Goal: Information Seeking & Learning: Compare options

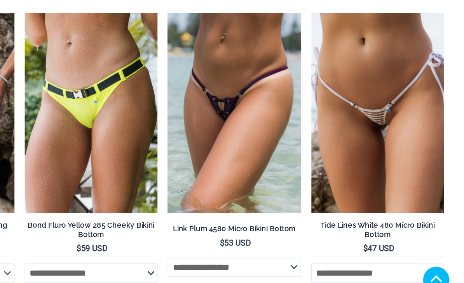
scroll to position [1782, 0]
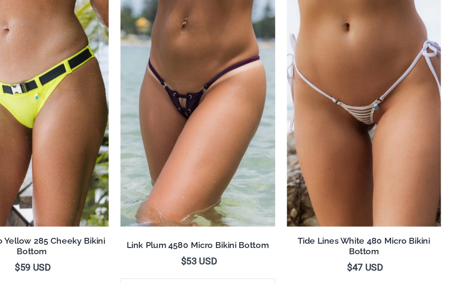
click at [346, 56] on img at bounding box center [346, 56] width 0 height 0
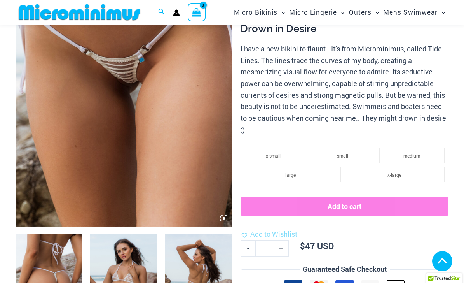
scroll to position [146, 0]
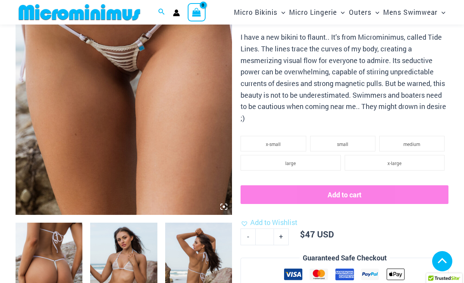
click at [45, 262] on img at bounding box center [49, 272] width 67 height 100
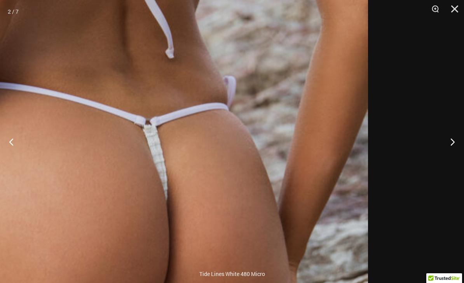
click at [297, 114] on img at bounding box center [105, 216] width 526 height 789
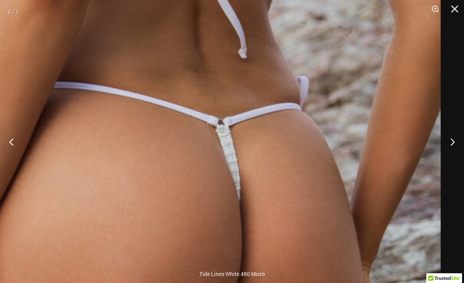
click at [456, 157] on button "Next" at bounding box center [449, 141] width 29 height 39
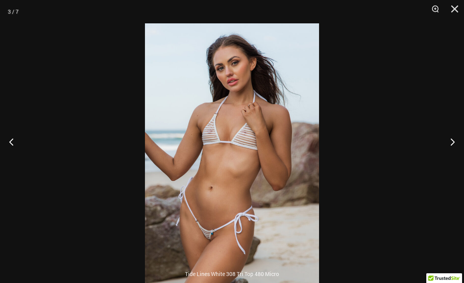
click at [458, 153] on button "Next" at bounding box center [449, 141] width 29 height 39
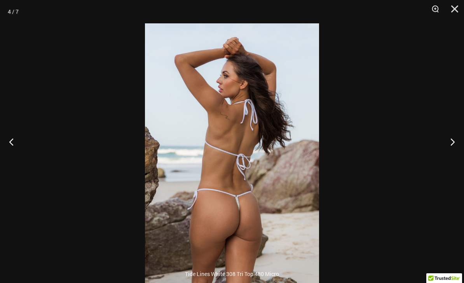
click at [453, 157] on button "Next" at bounding box center [449, 141] width 29 height 39
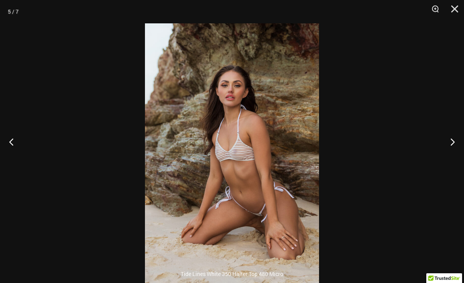
click at [454, 154] on button "Next" at bounding box center [449, 141] width 29 height 39
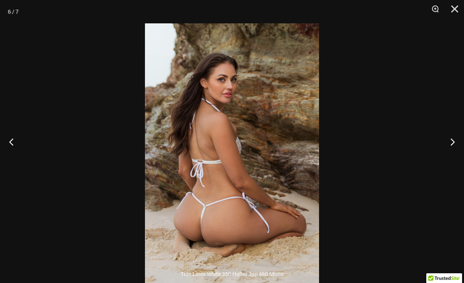
click at [453, 152] on button "Next" at bounding box center [449, 141] width 29 height 39
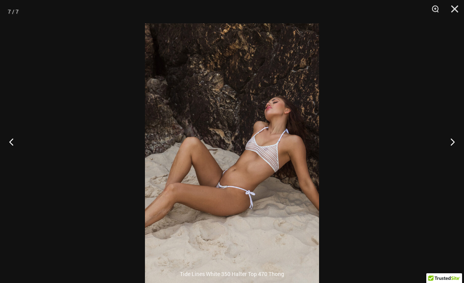
click at [453, 152] on button "Next" at bounding box center [449, 141] width 29 height 39
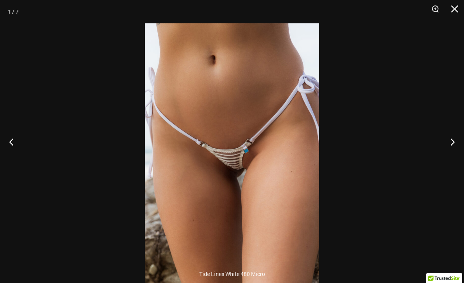
click at [435, 10] on button "Zoom" at bounding box center [432, 11] width 19 height 23
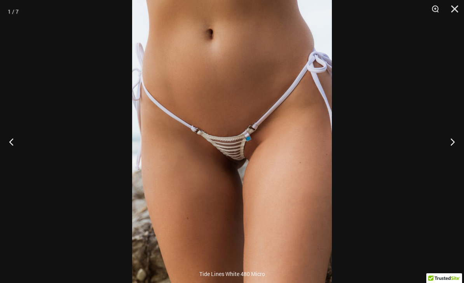
click at [454, 6] on button "Close" at bounding box center [451, 11] width 19 height 23
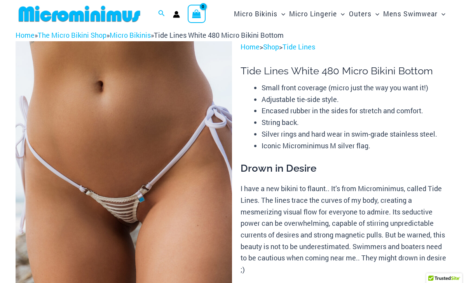
scroll to position [0, 0]
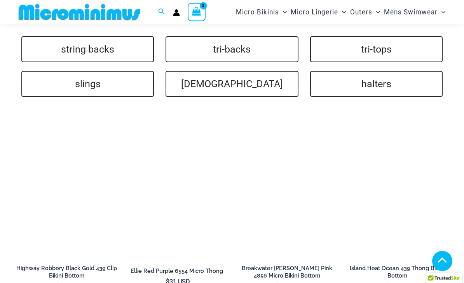
scroll to position [1499, 0]
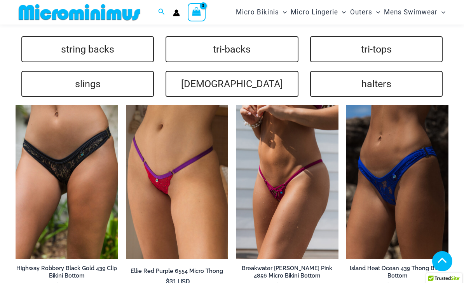
click at [126, 105] on img at bounding box center [126, 105] width 0 height 0
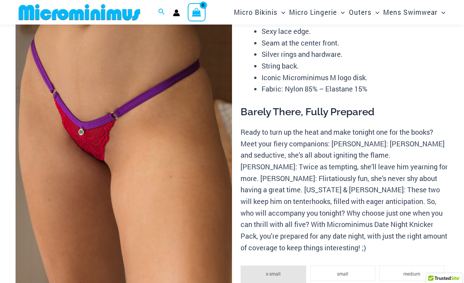
scroll to position [56, 0]
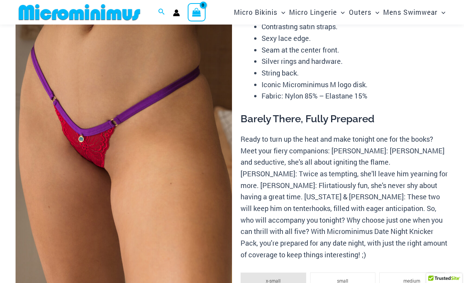
click at [57, 166] on img at bounding box center [124, 142] width 217 height 325
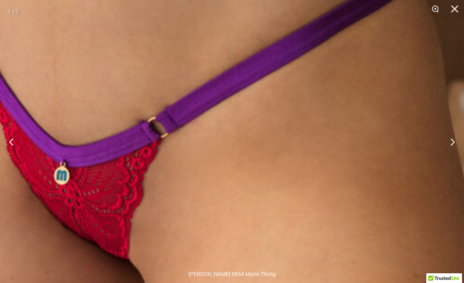
click at [450, 138] on button "Next" at bounding box center [449, 141] width 29 height 39
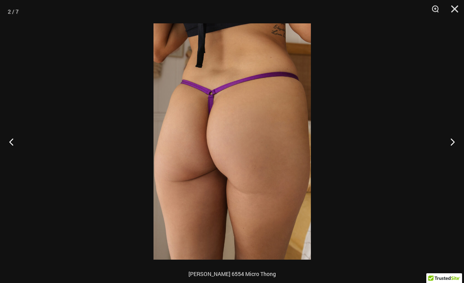
click at [451, 137] on button "Next" at bounding box center [449, 141] width 29 height 39
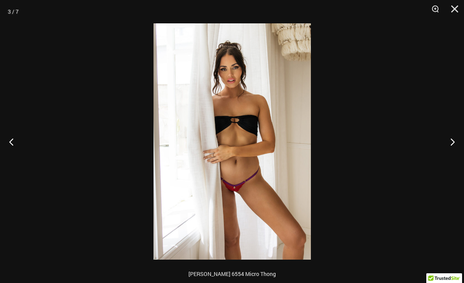
click at [451, 138] on button "Next" at bounding box center [449, 141] width 29 height 39
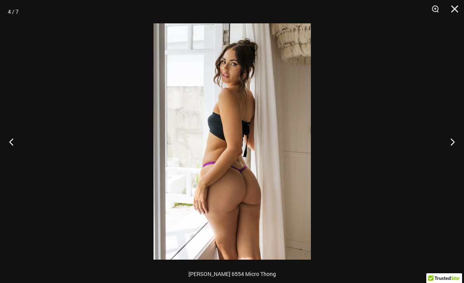
click at [4, 140] on button "Previous" at bounding box center [14, 141] width 29 height 39
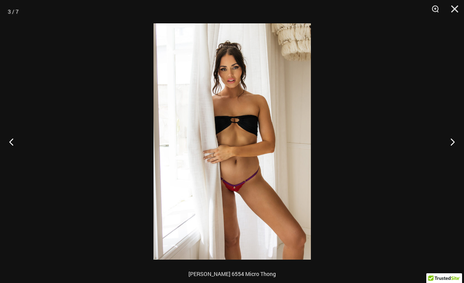
click at [456, 142] on button "Next" at bounding box center [449, 141] width 29 height 39
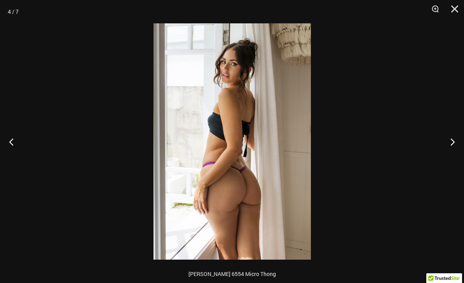
click at [460, 140] on button "Next" at bounding box center [449, 141] width 29 height 39
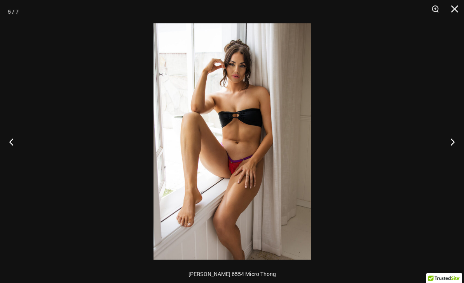
click at [461, 139] on button "Next" at bounding box center [449, 141] width 29 height 39
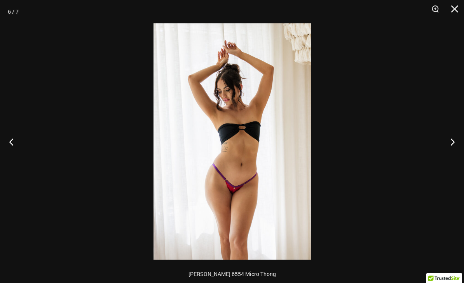
click at [13, 142] on button "Previous" at bounding box center [14, 141] width 29 height 39
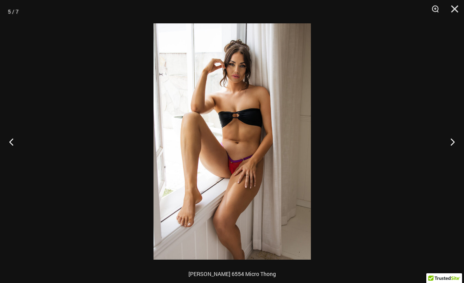
click at [457, 11] on button "Close" at bounding box center [451, 11] width 19 height 23
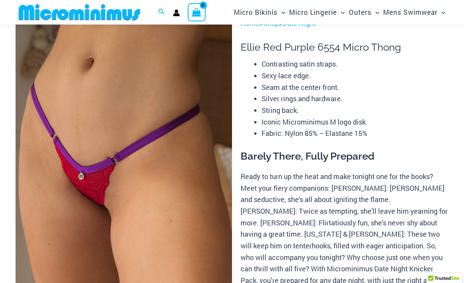
scroll to position [0, 0]
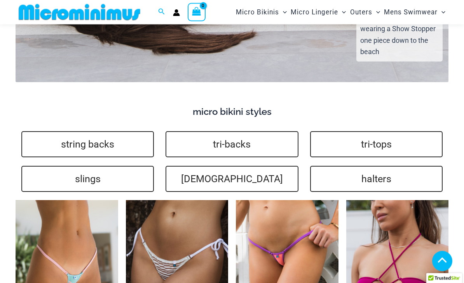
scroll to position [1405, 0]
click at [70, 145] on link "string backs" at bounding box center [87, 144] width 133 height 26
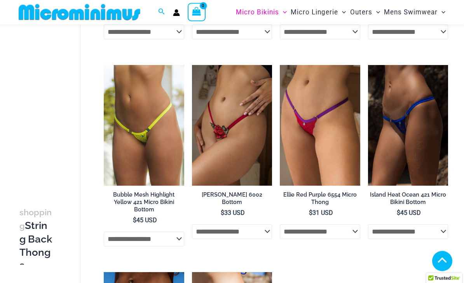
scroll to position [1022, 0]
click at [368, 65] on img at bounding box center [368, 65] width 0 height 0
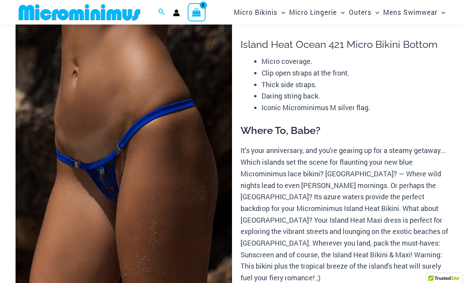
scroll to position [13, 0]
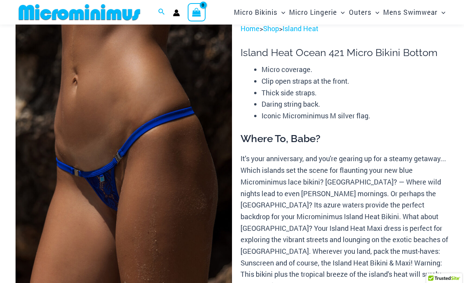
click at [77, 96] on img at bounding box center [124, 185] width 217 height 325
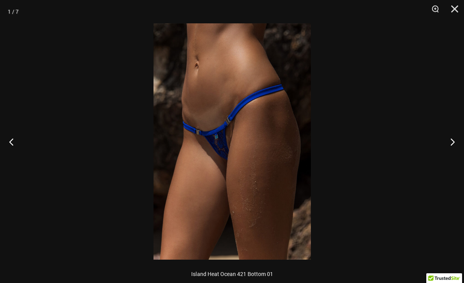
click at [451, 142] on button "Next" at bounding box center [449, 141] width 29 height 39
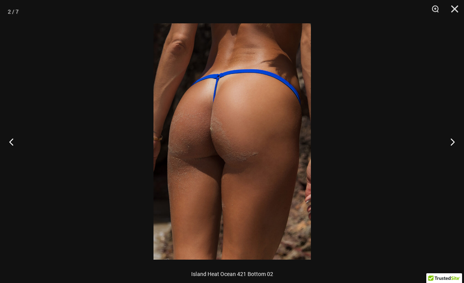
click at [454, 143] on button "Next" at bounding box center [449, 141] width 29 height 39
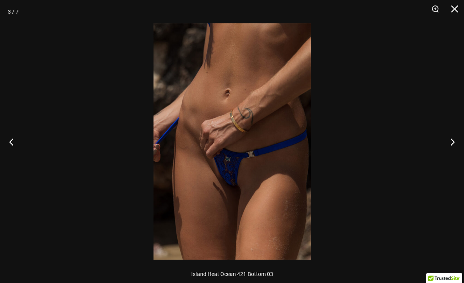
click at [453, 143] on button "Next" at bounding box center [449, 141] width 29 height 39
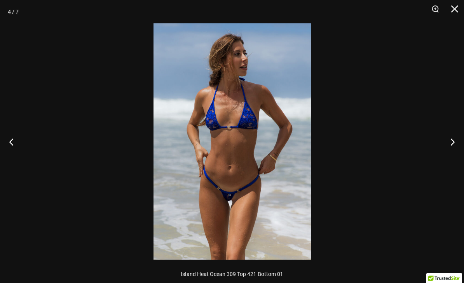
click at [15, 149] on button "Previous" at bounding box center [14, 141] width 29 height 39
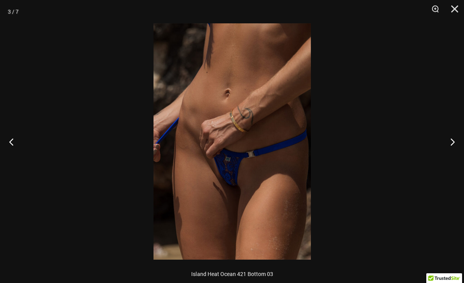
click at [439, 7] on button "Zoom" at bounding box center [432, 11] width 19 height 23
click at [452, 139] on button "Next" at bounding box center [449, 141] width 29 height 39
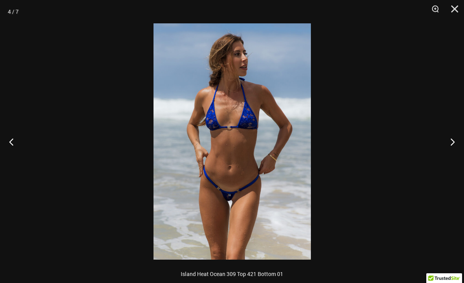
click at [453, 140] on button "Next" at bounding box center [449, 141] width 29 height 39
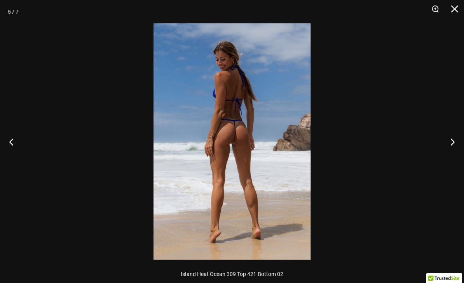
click at [452, 141] on button "Next" at bounding box center [449, 141] width 29 height 39
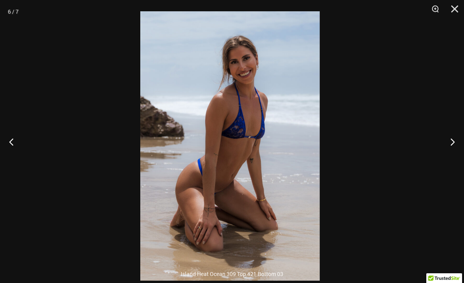
click at [454, 142] on button "Next" at bounding box center [449, 141] width 29 height 39
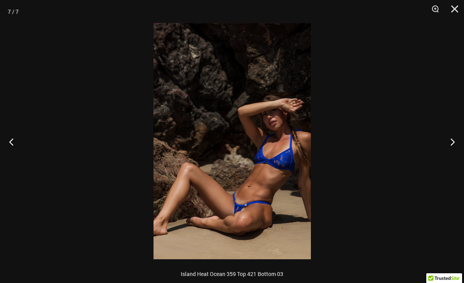
click at [451, 143] on button "Next" at bounding box center [449, 141] width 29 height 39
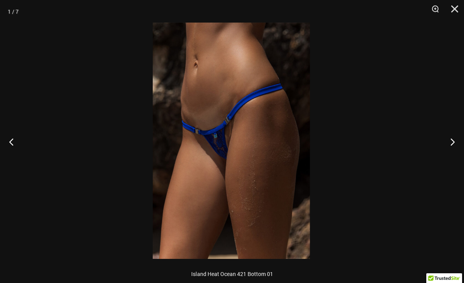
click at [452, 136] on button "Next" at bounding box center [449, 141] width 29 height 39
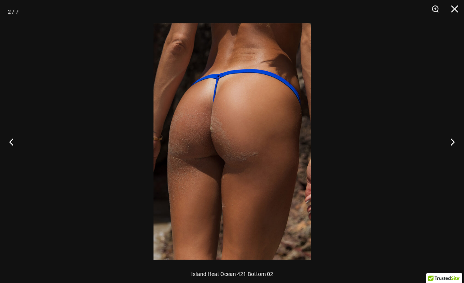
click at [452, 136] on button "Next" at bounding box center [449, 141] width 29 height 39
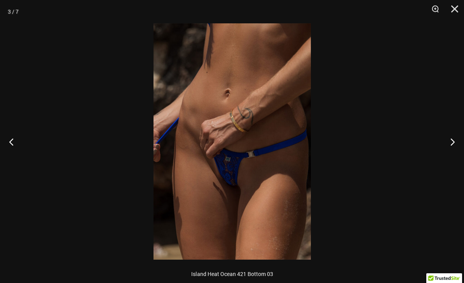
click at [451, 13] on button "Close" at bounding box center [451, 11] width 19 height 23
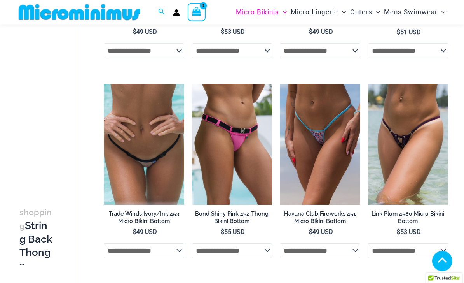
scroll to position [190, 0]
click at [104, 84] on img at bounding box center [104, 84] width 0 height 0
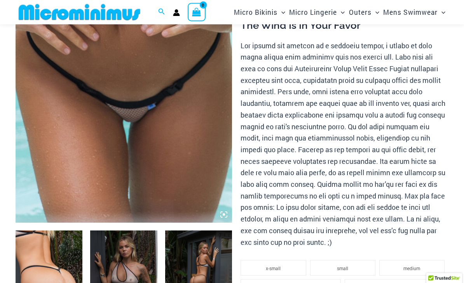
scroll to position [152, 0]
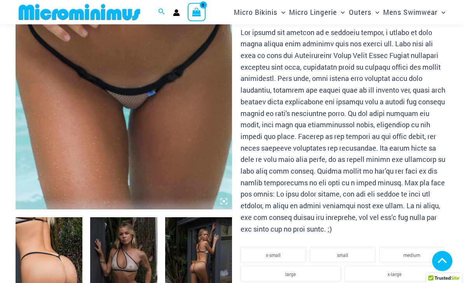
click at [72, 87] on img at bounding box center [124, 47] width 217 height 325
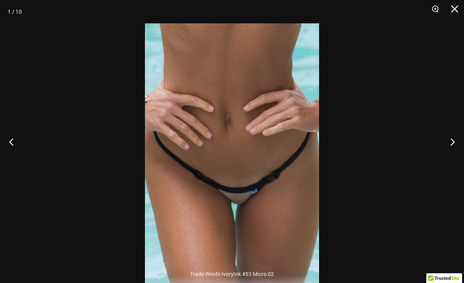
click at [454, 155] on button "Next" at bounding box center [449, 141] width 29 height 39
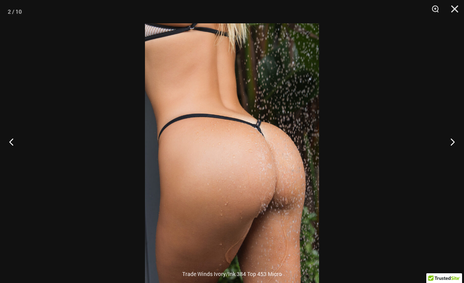
click at [456, 154] on button "Next" at bounding box center [449, 141] width 29 height 39
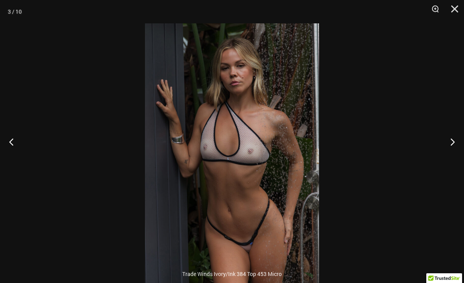
click at [456, 153] on button "Next" at bounding box center [449, 141] width 29 height 39
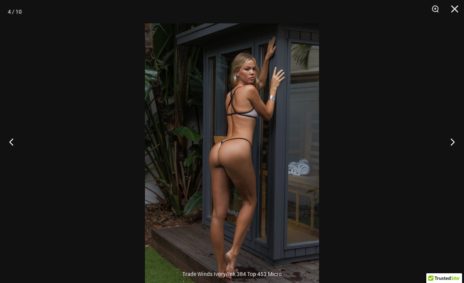
click at [456, 154] on button "Next" at bounding box center [449, 141] width 29 height 39
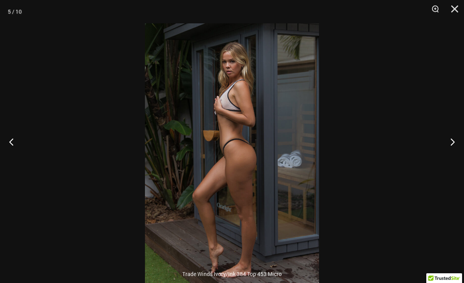
click at [456, 154] on button "Next" at bounding box center [449, 141] width 29 height 39
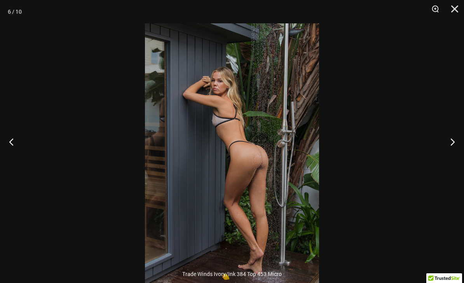
click at [454, 150] on button "Next" at bounding box center [449, 141] width 29 height 39
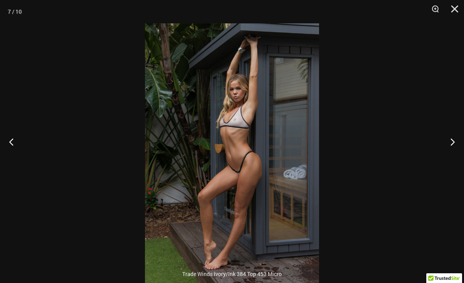
click at [454, 152] on button "Next" at bounding box center [449, 141] width 29 height 39
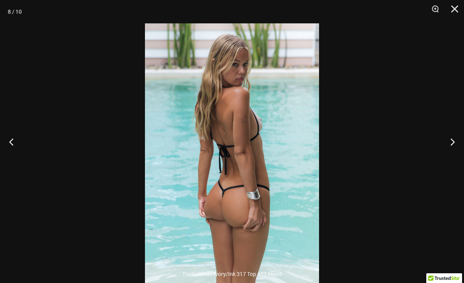
click at [454, 152] on button "Next" at bounding box center [449, 141] width 29 height 39
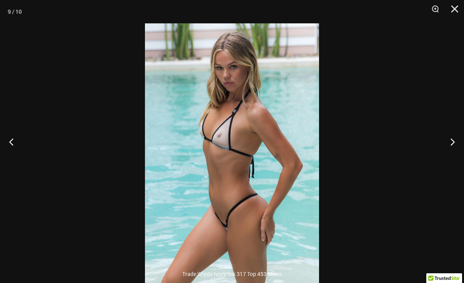
click at [453, 152] on button "Next" at bounding box center [449, 141] width 29 height 39
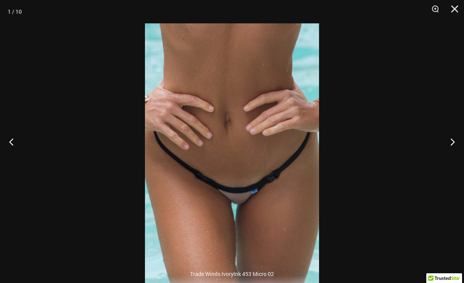
click at [453, 154] on button "Next" at bounding box center [449, 141] width 29 height 39
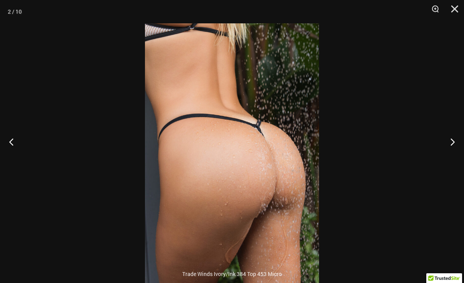
click at [453, 152] on button "Next" at bounding box center [449, 141] width 29 height 39
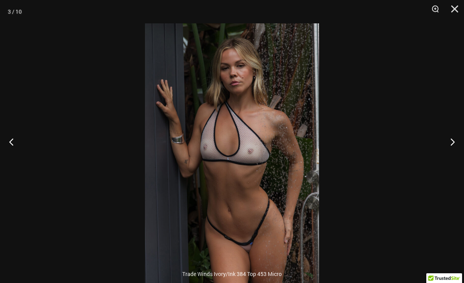
click at [454, 152] on button "Next" at bounding box center [449, 141] width 29 height 39
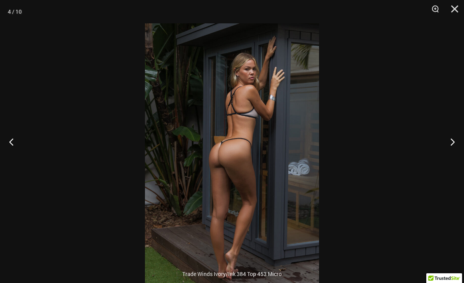
click at [454, 9] on button "Close" at bounding box center [451, 11] width 19 height 23
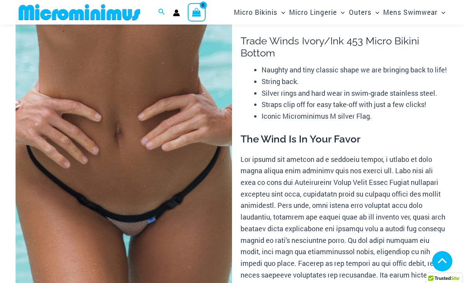
scroll to position [0, 0]
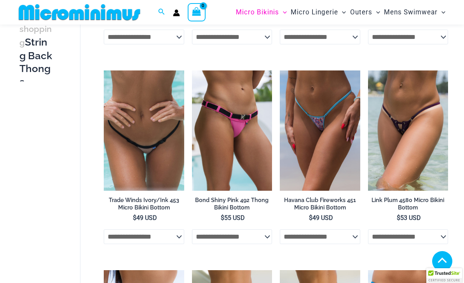
scroll to position [215, 0]
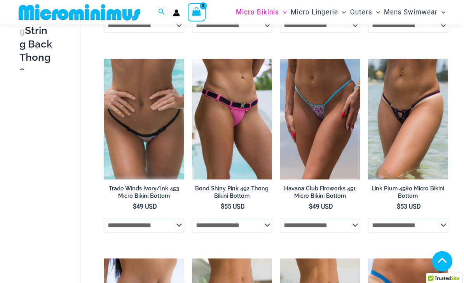
click at [1, 11] on div "Search for: Search Search Dashboard Orders Addresses Gift Cards Payment methods…" at bounding box center [232, 12] width 464 height 24
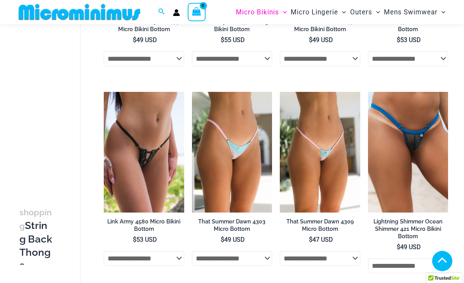
scroll to position [382, 0]
click at [104, 92] on img at bounding box center [104, 92] width 0 height 0
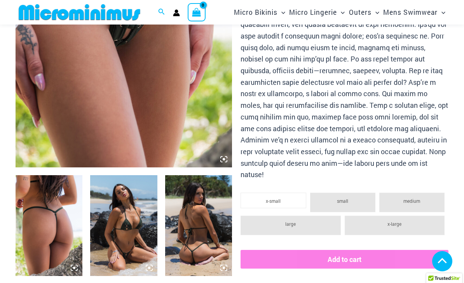
scroll to position [172, 0]
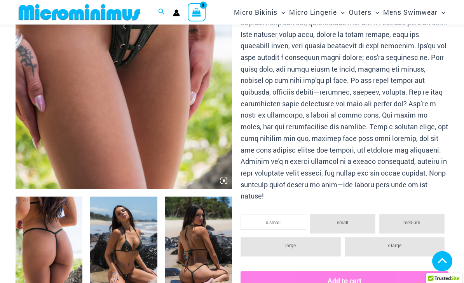
click at [67, 63] on img at bounding box center [124, 26] width 217 height 325
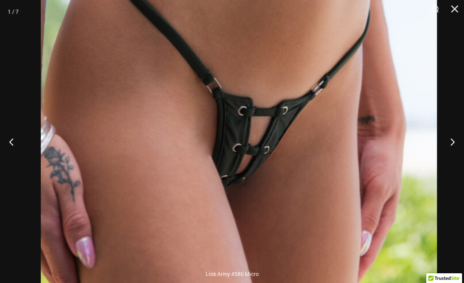
click at [452, 142] on button "Next" at bounding box center [449, 141] width 29 height 39
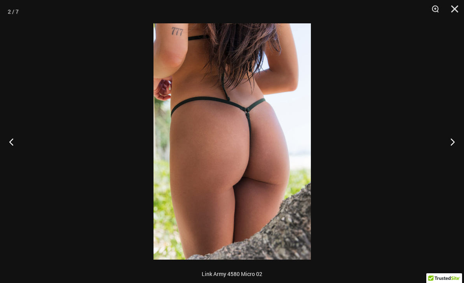
click at [450, 143] on button "Next" at bounding box center [449, 141] width 29 height 39
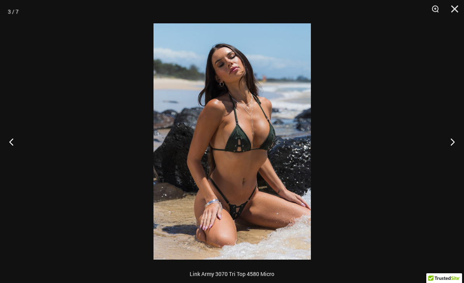
click at [453, 138] on button "Next" at bounding box center [449, 141] width 29 height 39
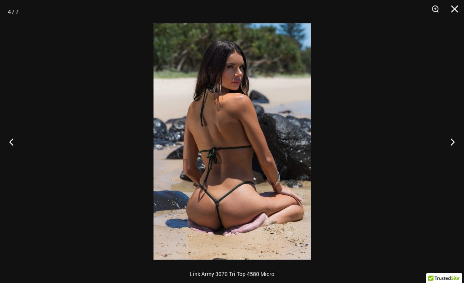
click at [14, 143] on button "Previous" at bounding box center [14, 141] width 29 height 39
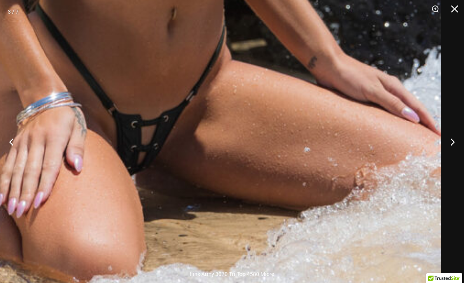
click at [451, 145] on button "Next" at bounding box center [449, 141] width 29 height 39
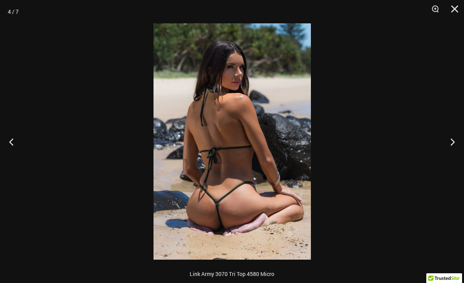
click at [454, 144] on button "Next" at bounding box center [449, 141] width 29 height 39
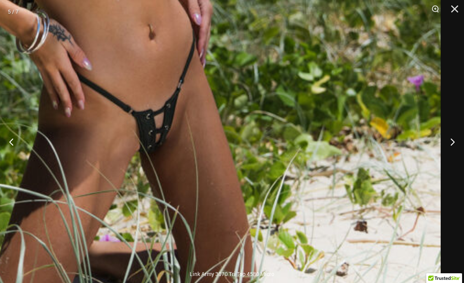
click at [450, 144] on button "Next" at bounding box center [449, 141] width 29 height 39
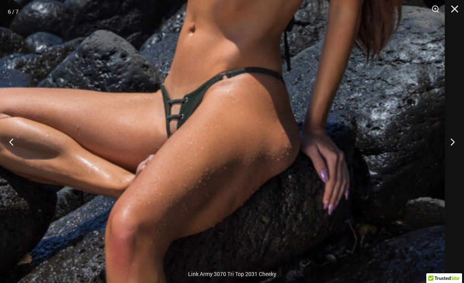
click at [265, 150] on img at bounding box center [154, 108] width 582 height 873
click at [453, 147] on button "Next" at bounding box center [449, 141] width 29 height 39
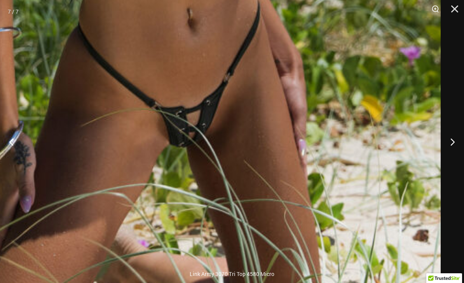
click at [454, 142] on button "Next" at bounding box center [449, 141] width 29 height 39
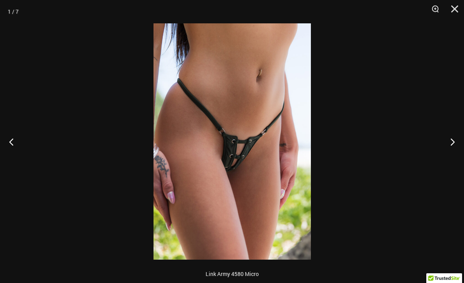
click at [449, 14] on button "Close" at bounding box center [451, 11] width 19 height 23
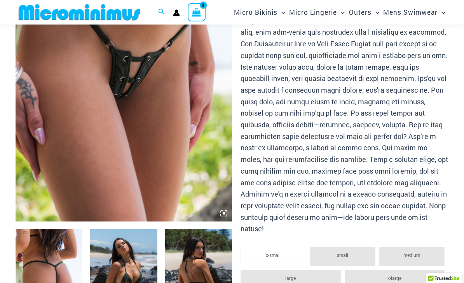
scroll to position [0, 0]
